Goal: Task Accomplishment & Management: Manage account settings

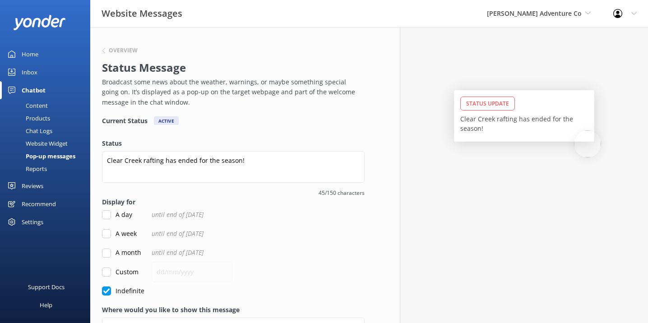
click at [33, 52] on div "Home" at bounding box center [30, 54] width 17 height 18
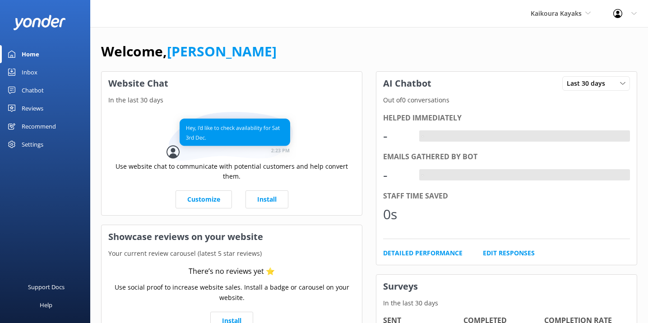
click at [32, 86] on div "Chatbot" at bounding box center [33, 90] width 22 height 18
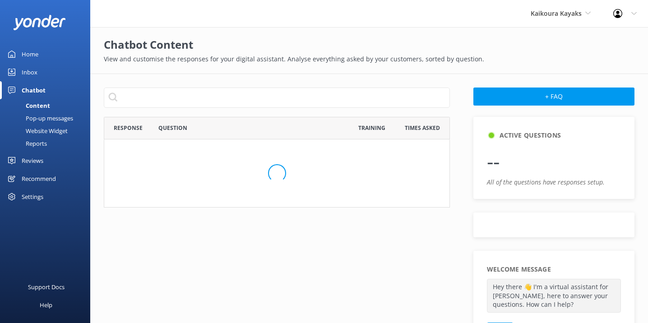
scroll to position [316, 346]
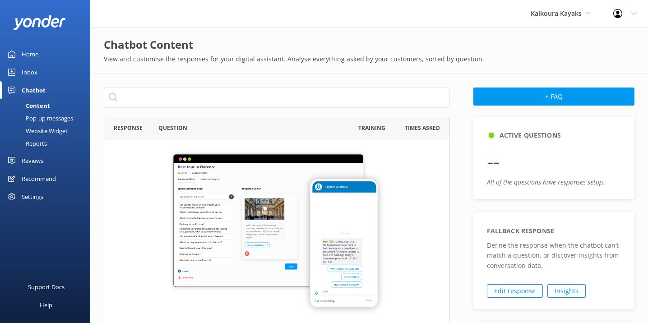
click at [51, 130] on div "Website Widget" at bounding box center [36, 131] width 62 height 13
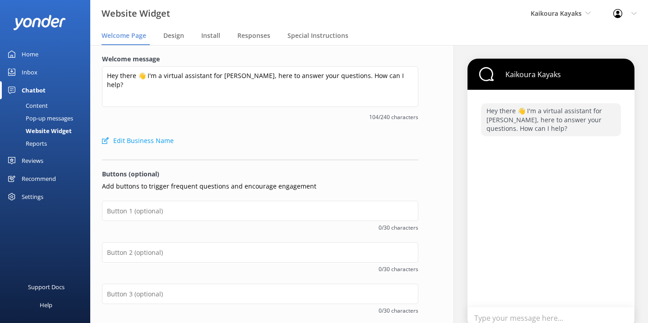
scroll to position [14, 0]
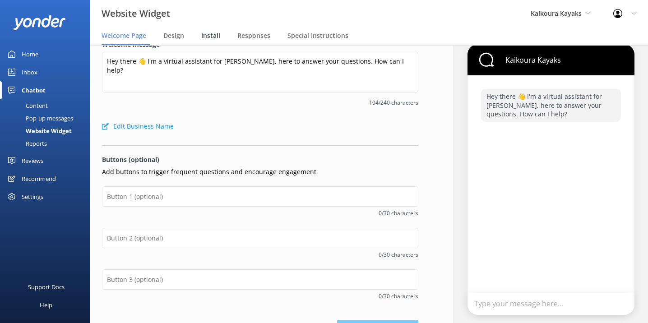
click at [205, 36] on span "Install" at bounding box center [210, 35] width 19 height 9
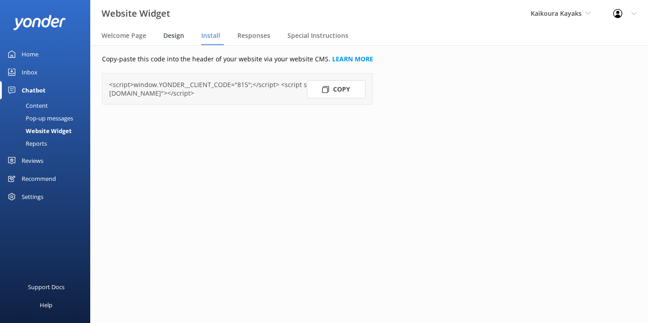
click at [180, 37] on span "Design" at bounding box center [173, 35] width 21 height 9
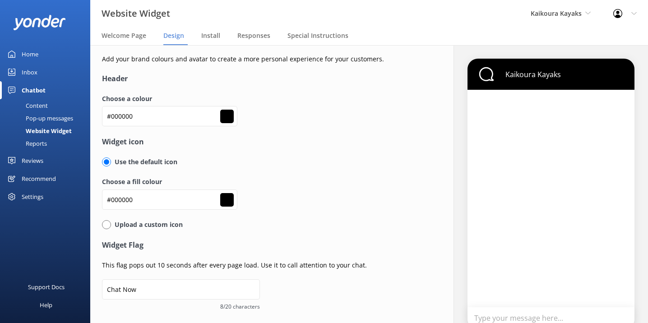
scroll to position [23, 0]
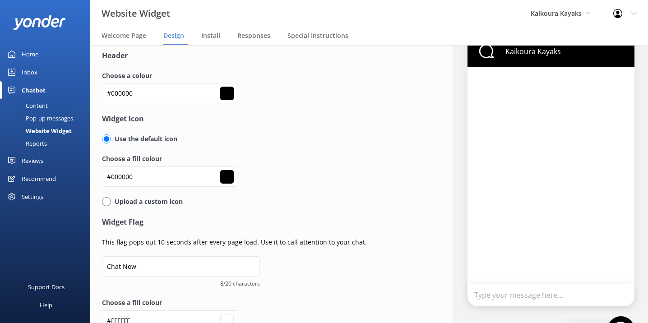
type input "#ffffff"
click at [130, 94] on input "#000000" at bounding box center [169, 93] width 135 height 20
paste input "ef5323"
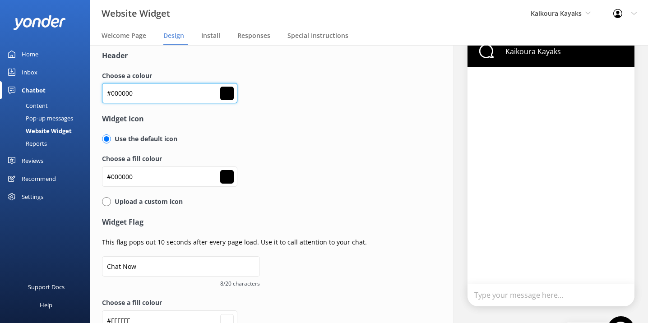
type input "#ef5323"
type input "#ffffff"
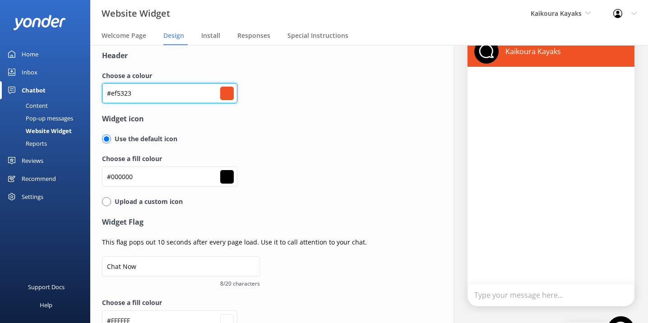
type input "#ef5323"
click at [346, 104] on div "Choose a colour #ef5323 #ef5323" at bounding box center [260, 92] width 316 height 42
type input "#ffffff"
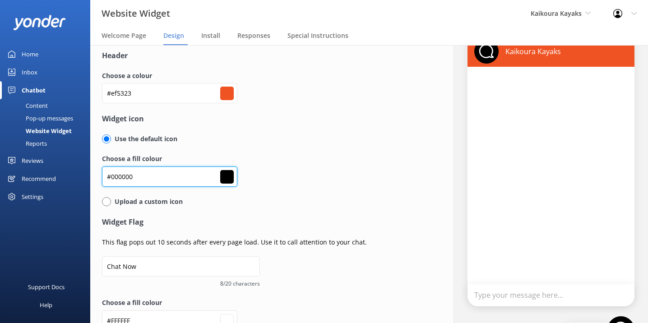
click at [139, 103] on input "#000000" at bounding box center [169, 93] width 135 height 20
paste input "8ecd4a"
type input "#8ecd4a"
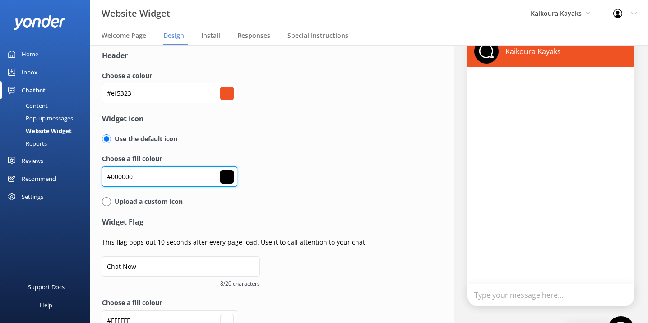
type input "#8ecd4a"
type input "#ffffff"
type input "#8ecd4a"
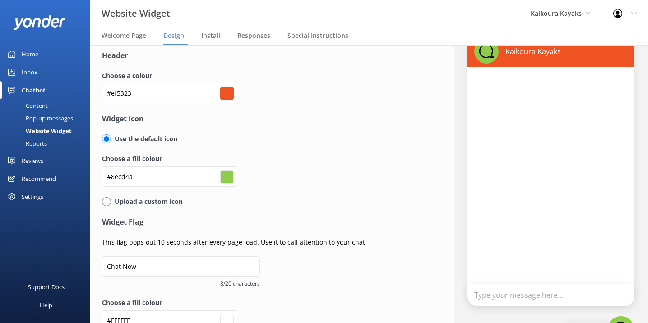
click at [310, 181] on div "Choose a fill colour #8ecd4a #8ecd4a" at bounding box center [260, 175] width 316 height 42
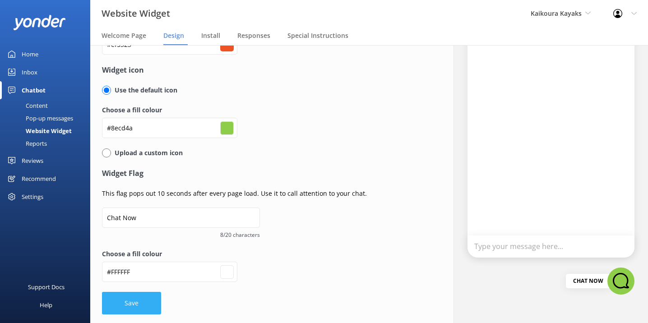
click at [139, 306] on button "Save" at bounding box center [131, 303] width 59 height 23
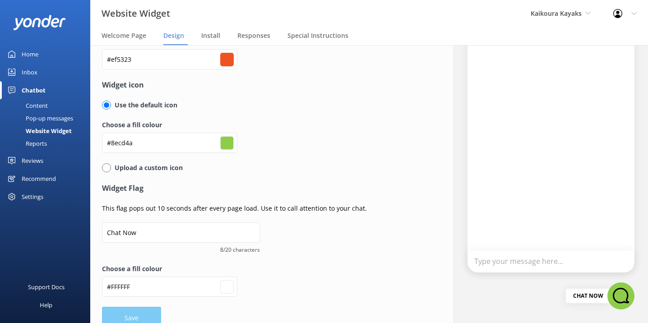
scroll to position [0, 0]
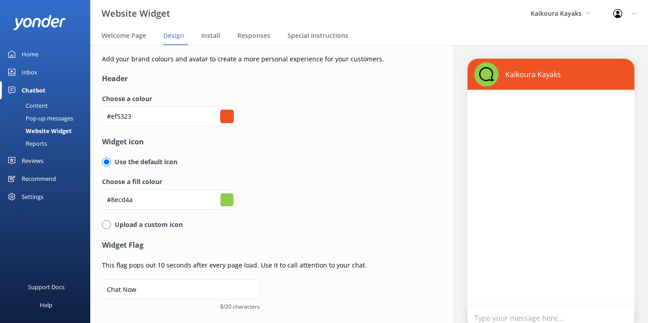
type input "#ffffff"
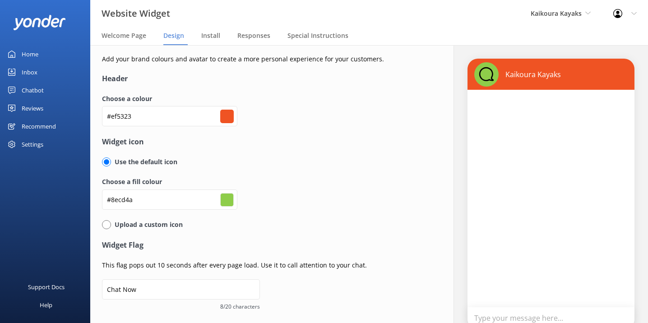
click at [33, 51] on div "Home" at bounding box center [30, 54] width 17 height 18
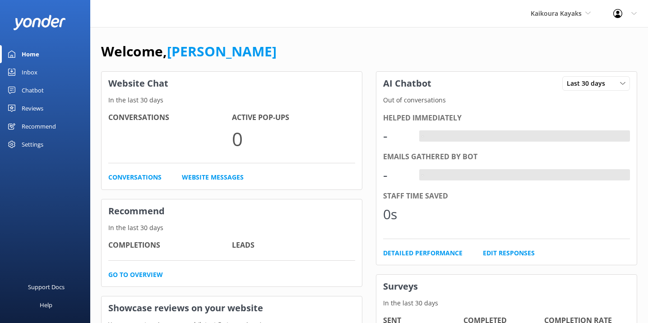
click at [41, 90] on div "Chatbot" at bounding box center [33, 90] width 22 height 18
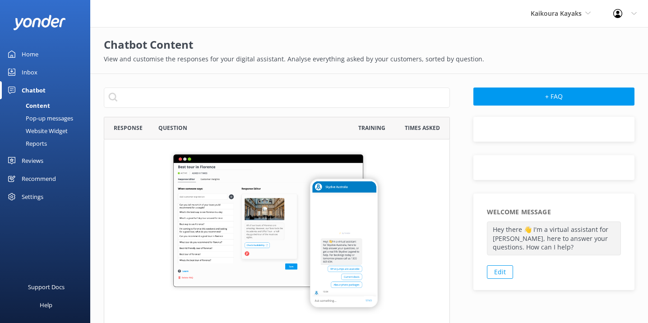
scroll to position [316, 346]
